Goal: Information Seeking & Learning: Learn about a topic

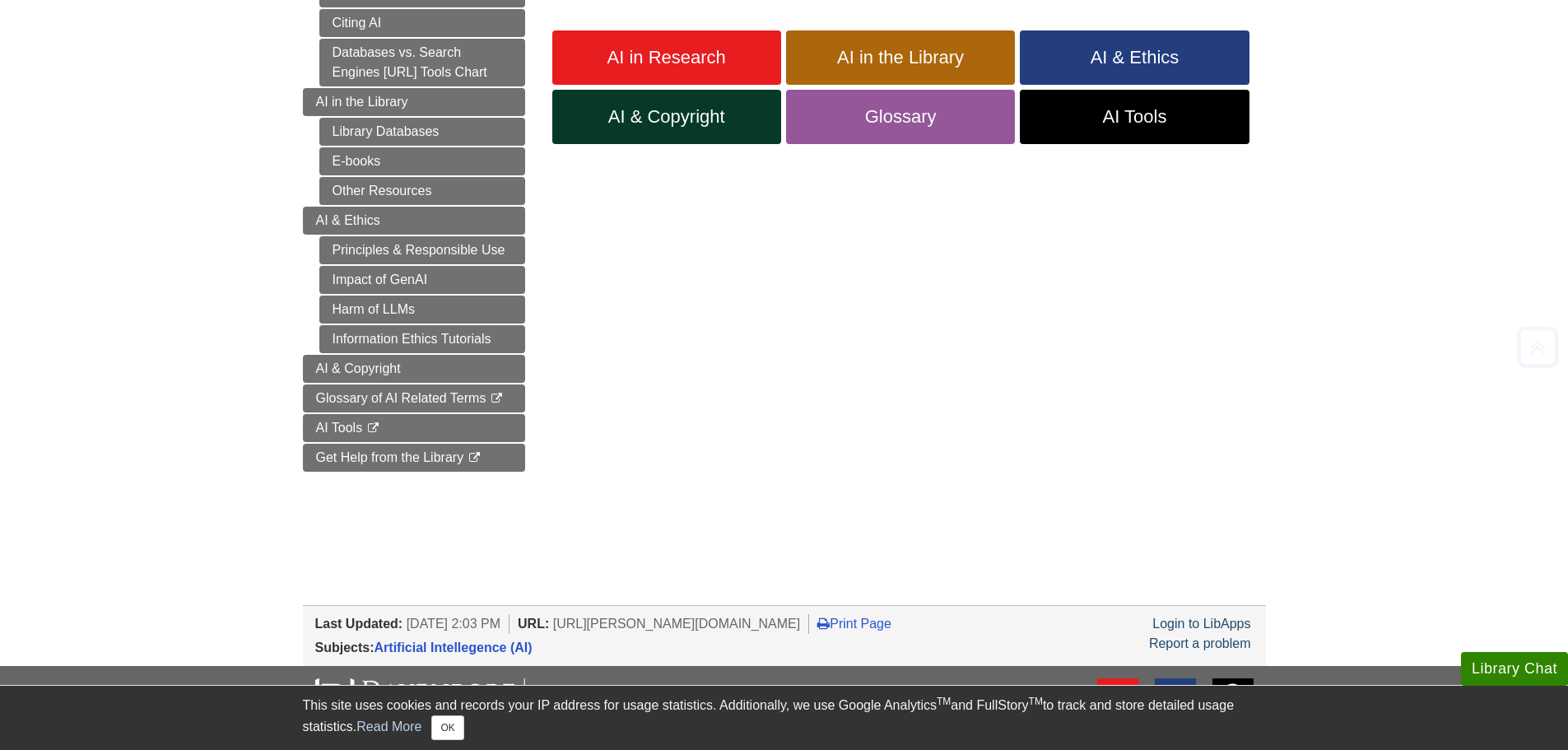
scroll to position [412, 0]
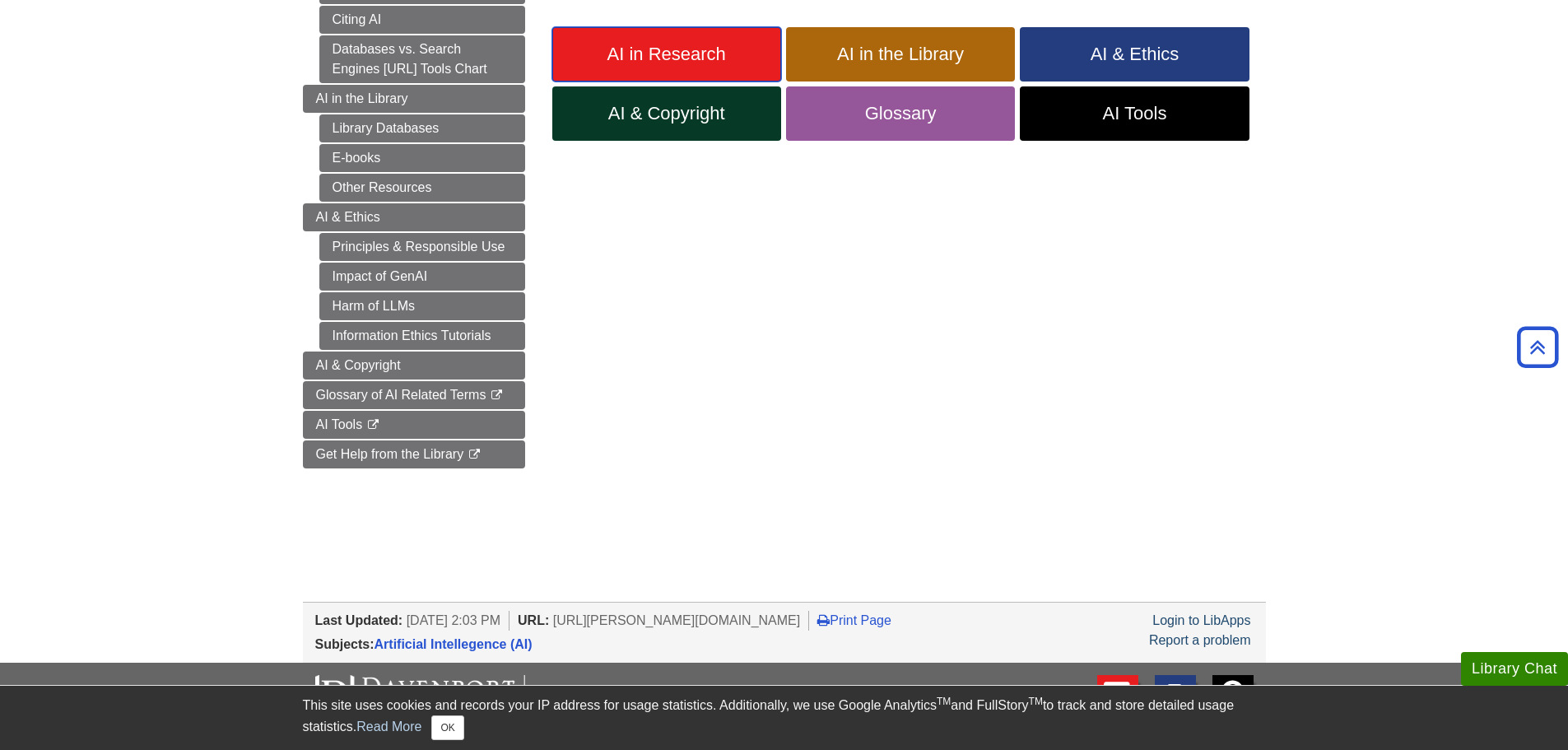
click at [706, 62] on span "AI in Research" at bounding box center [666, 54] width 204 height 22
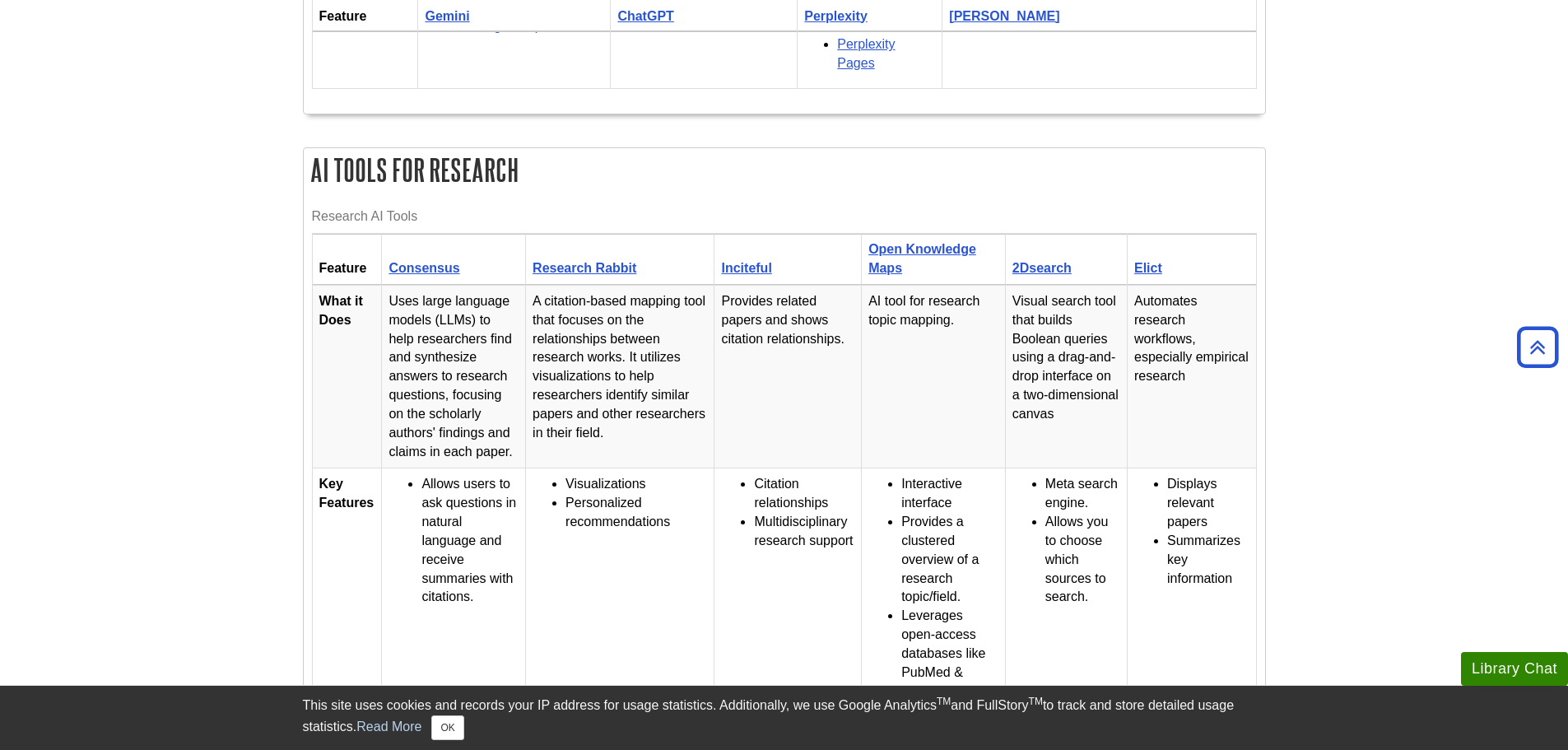
scroll to position [1070, 0]
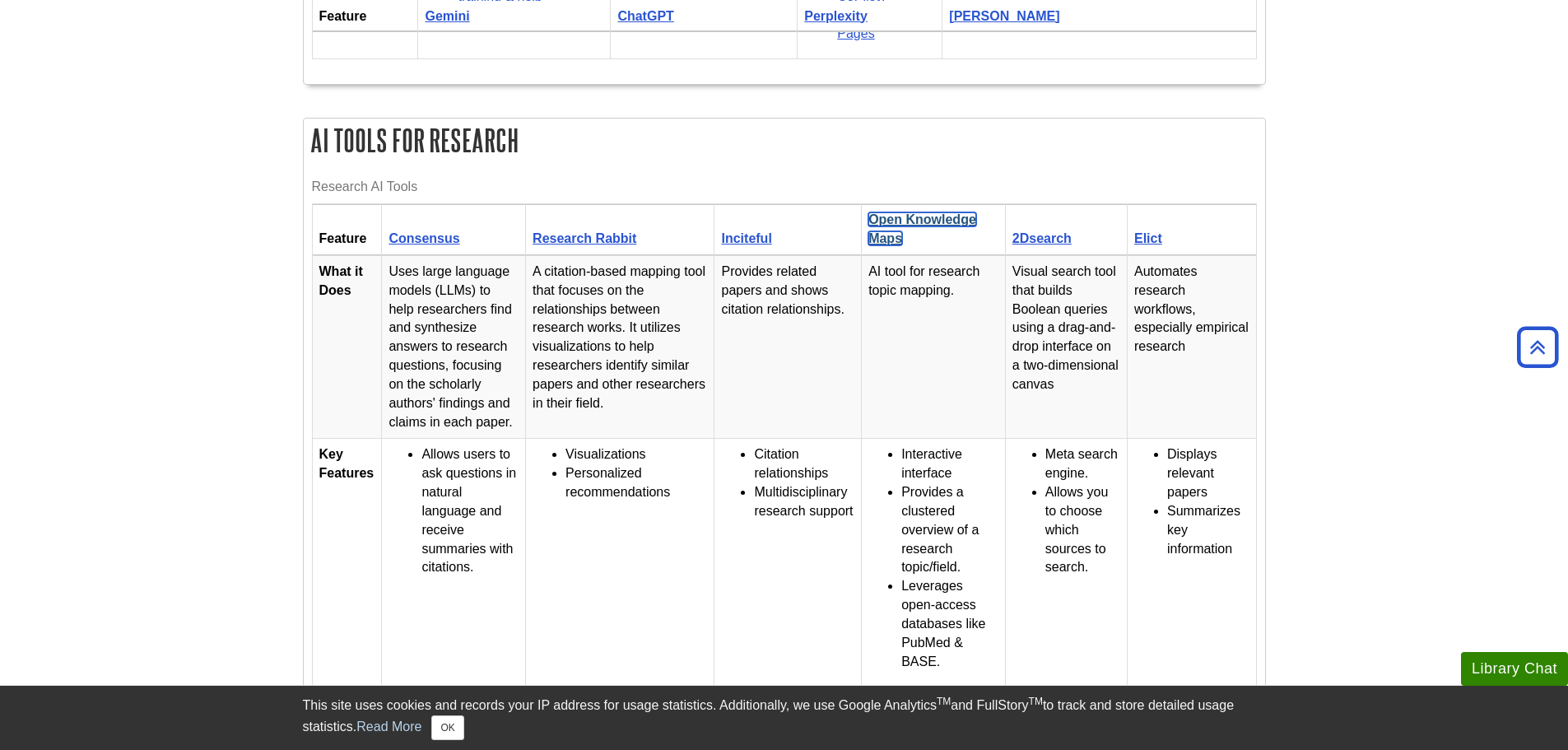
click at [914, 218] on link "Open Knowledge Maps" at bounding box center [922, 229] width 107 height 33
